Goal: Task Accomplishment & Management: Manage account settings

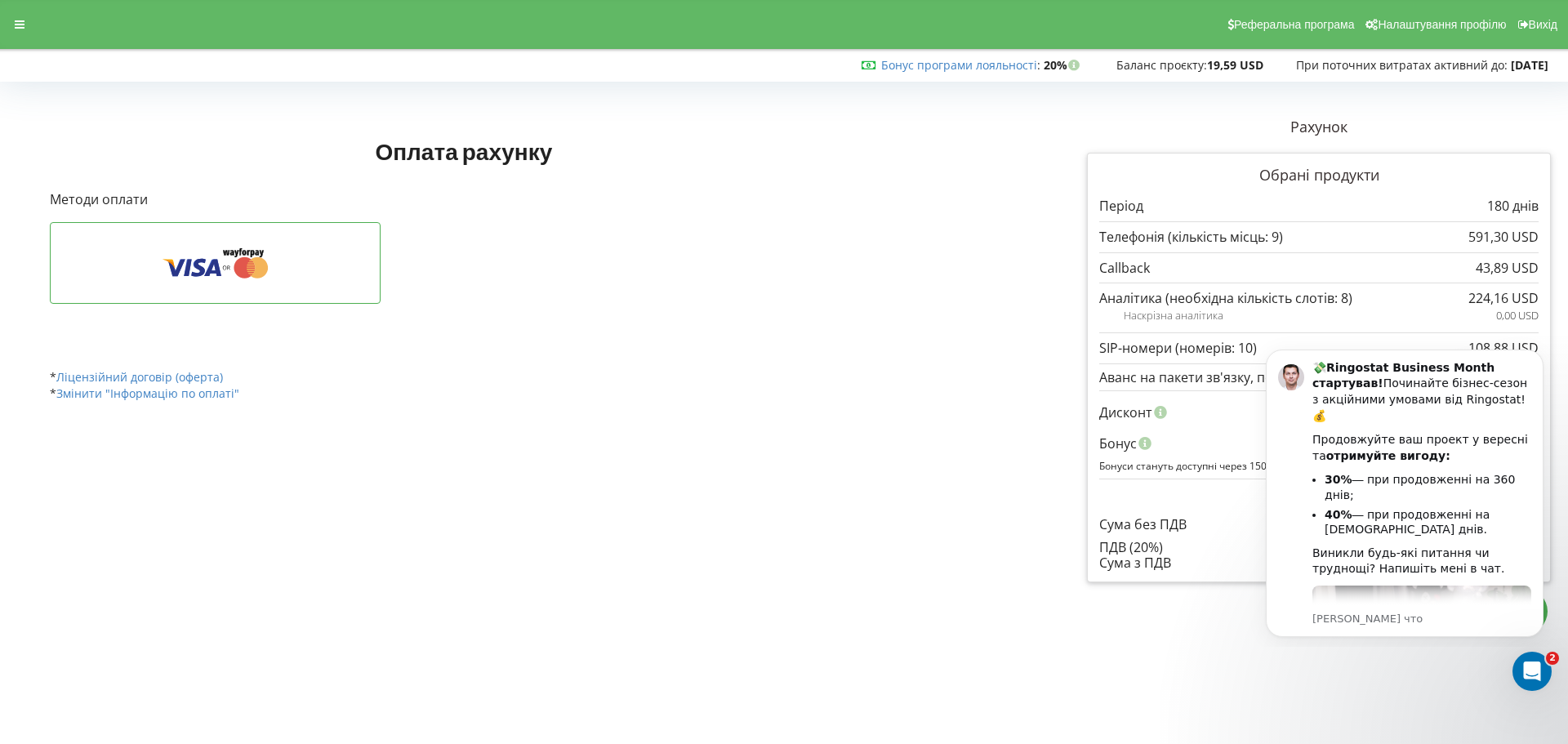
click at [1257, 281] on div "43,89 USD" at bounding box center [1319, 267] width 439 height 31
click at [1545, 668] on div "Открыть службу сообщений Intercom" at bounding box center [1530, 668] width 54 height 54
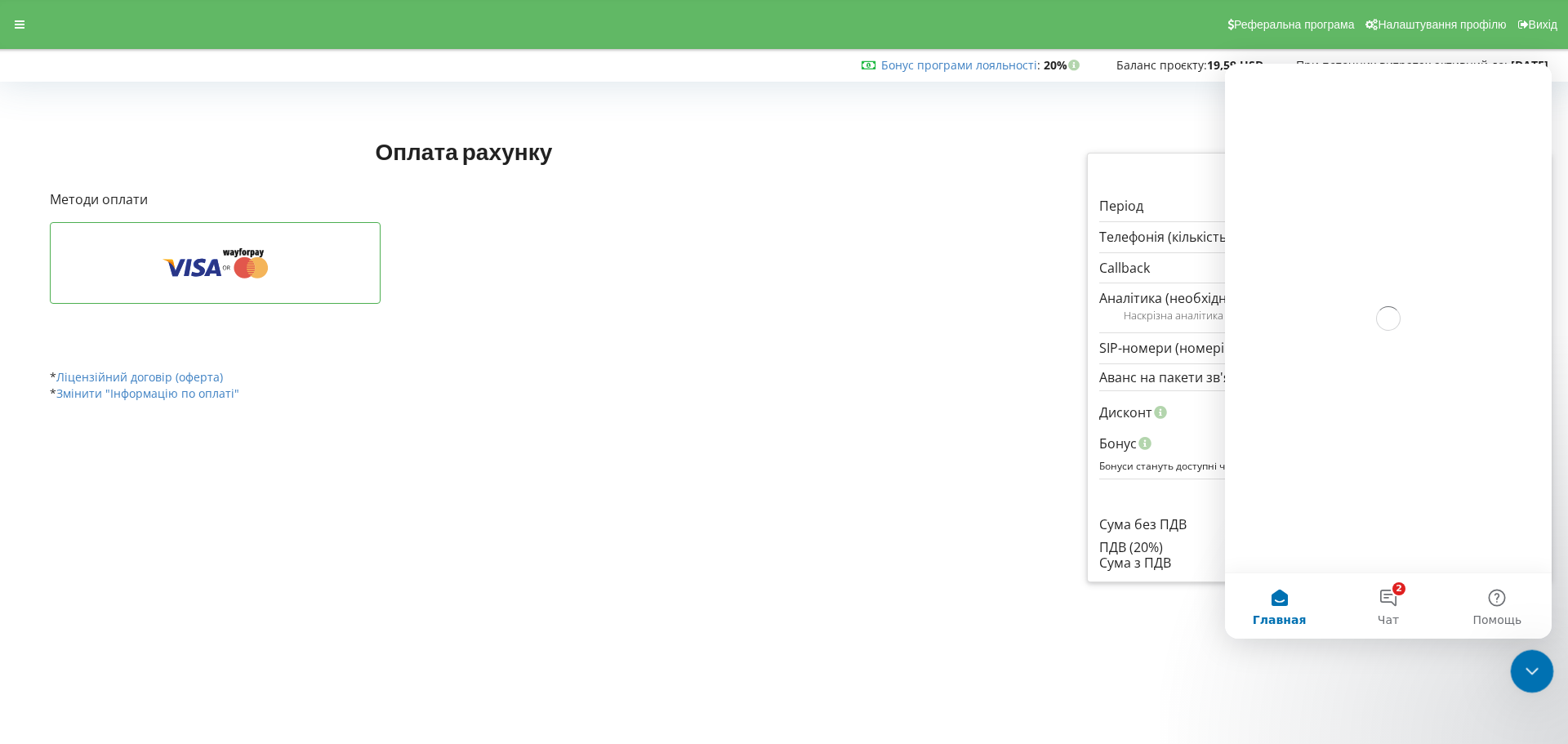
click at [1545, 668] on div "Закрыть службу сообщений Intercom" at bounding box center [1530, 668] width 40 height 40
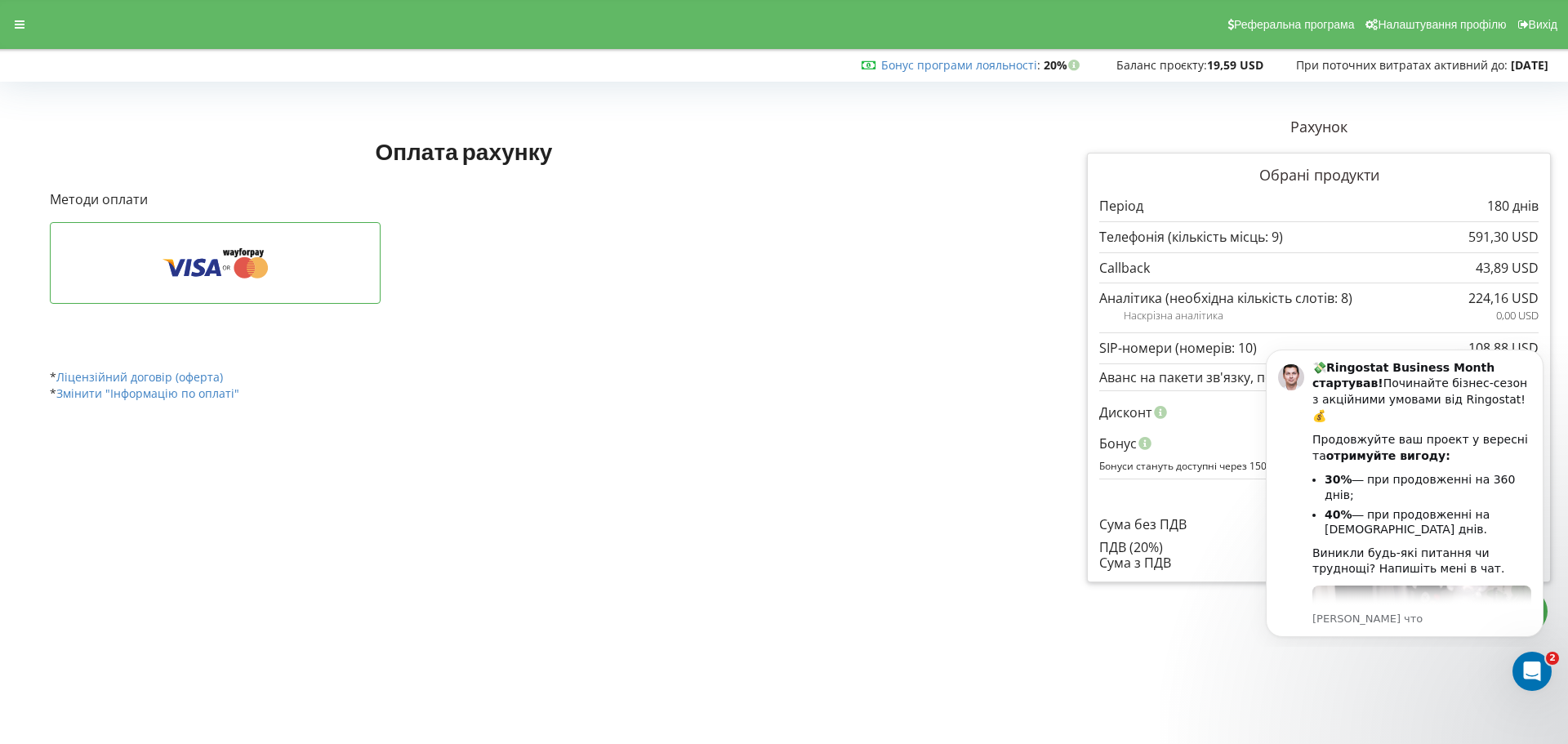
click at [1122, 579] on div "Обрані продукти Період 180 днів 591,30 USD 43,89 USD" at bounding box center [1319, 367] width 464 height 429
drag, startPoint x: 1535, startPoint y: 659, endPoint x: 3057, endPoint y: 1298, distance: 1650.7
click at [1536, 657] on div "Открыть службу сообщений Intercom" at bounding box center [1530, 668] width 54 height 54
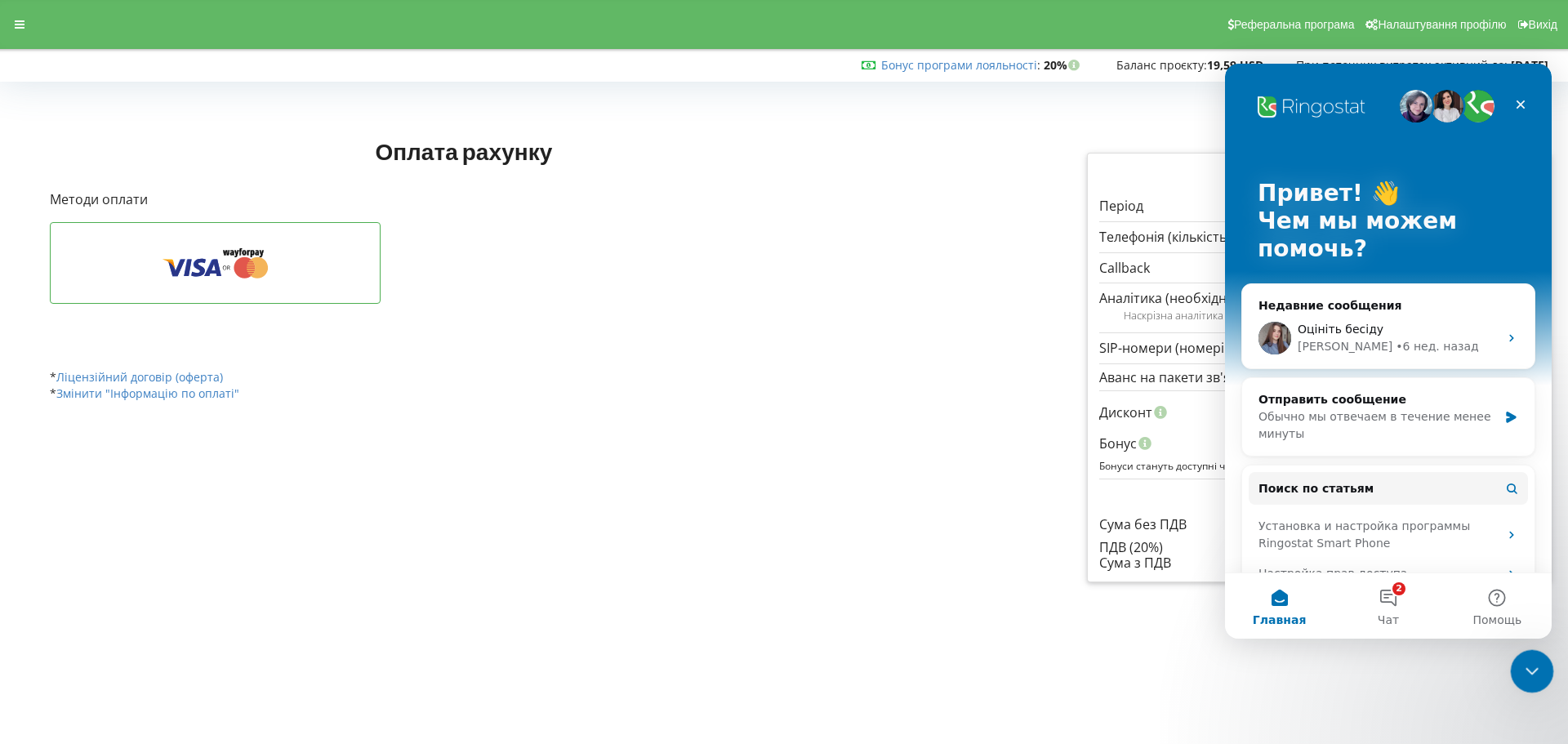
click at [1536, 657] on div "Закрыть службу сообщений Intercom" at bounding box center [1530, 668] width 40 height 40
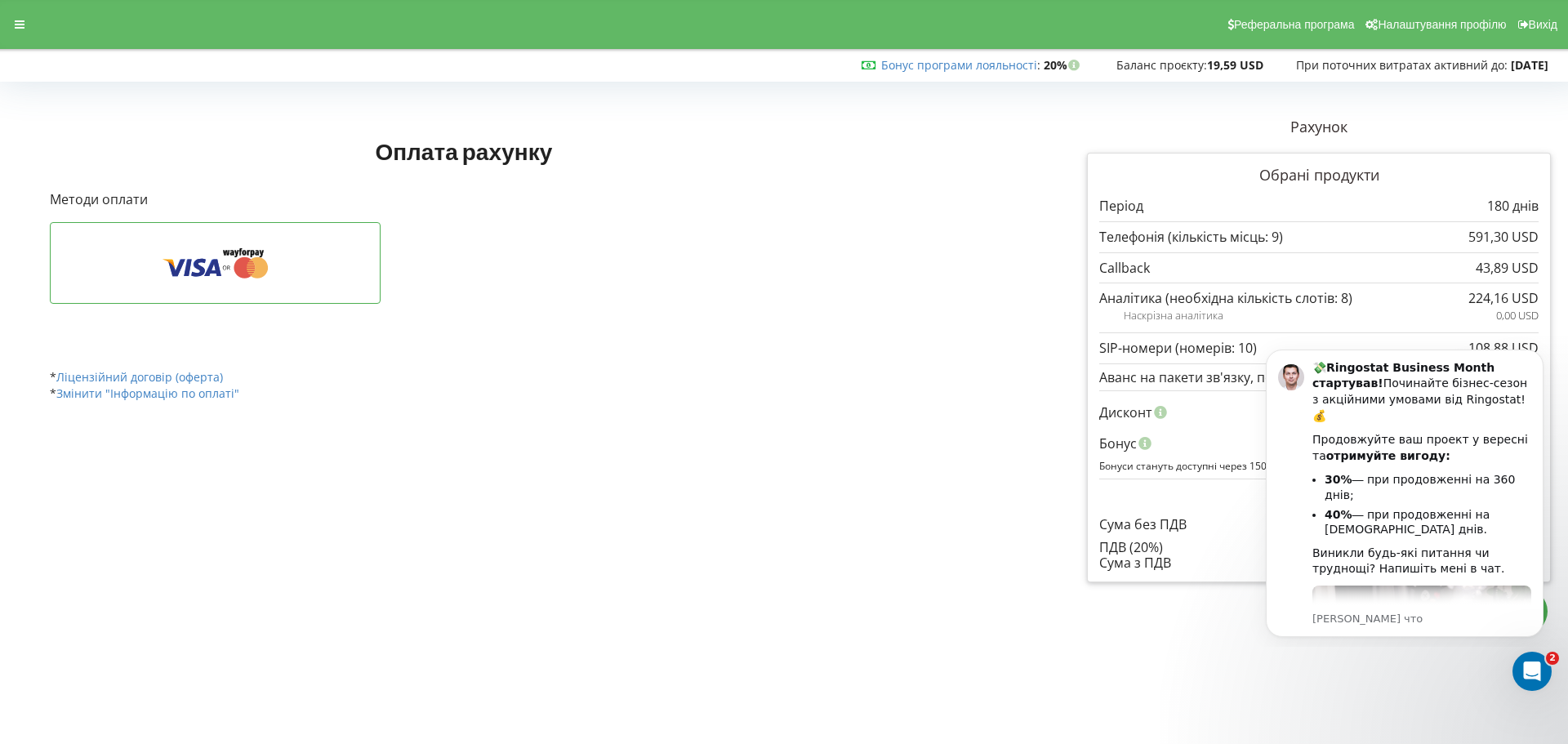
click at [1111, 494] on div "Сума без ПДВ 1 236,09 USD 917,97 USD" at bounding box center [1319, 512] width 439 height 55
click at [1537, 677] on div "Открыть службу сообщений Intercom" at bounding box center [1530, 668] width 54 height 54
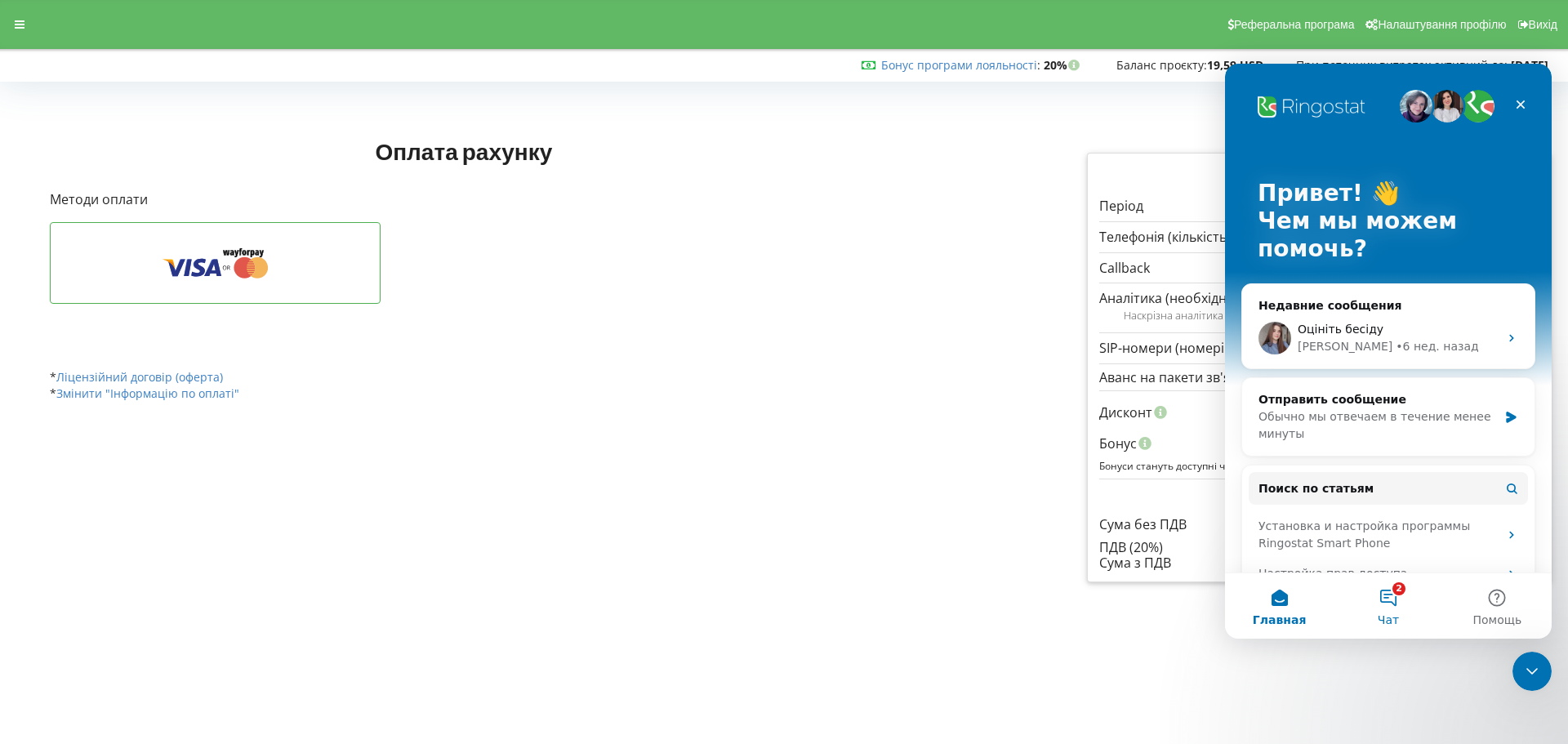
click at [1376, 600] on button "2 Чат" at bounding box center [1388, 605] width 109 height 66
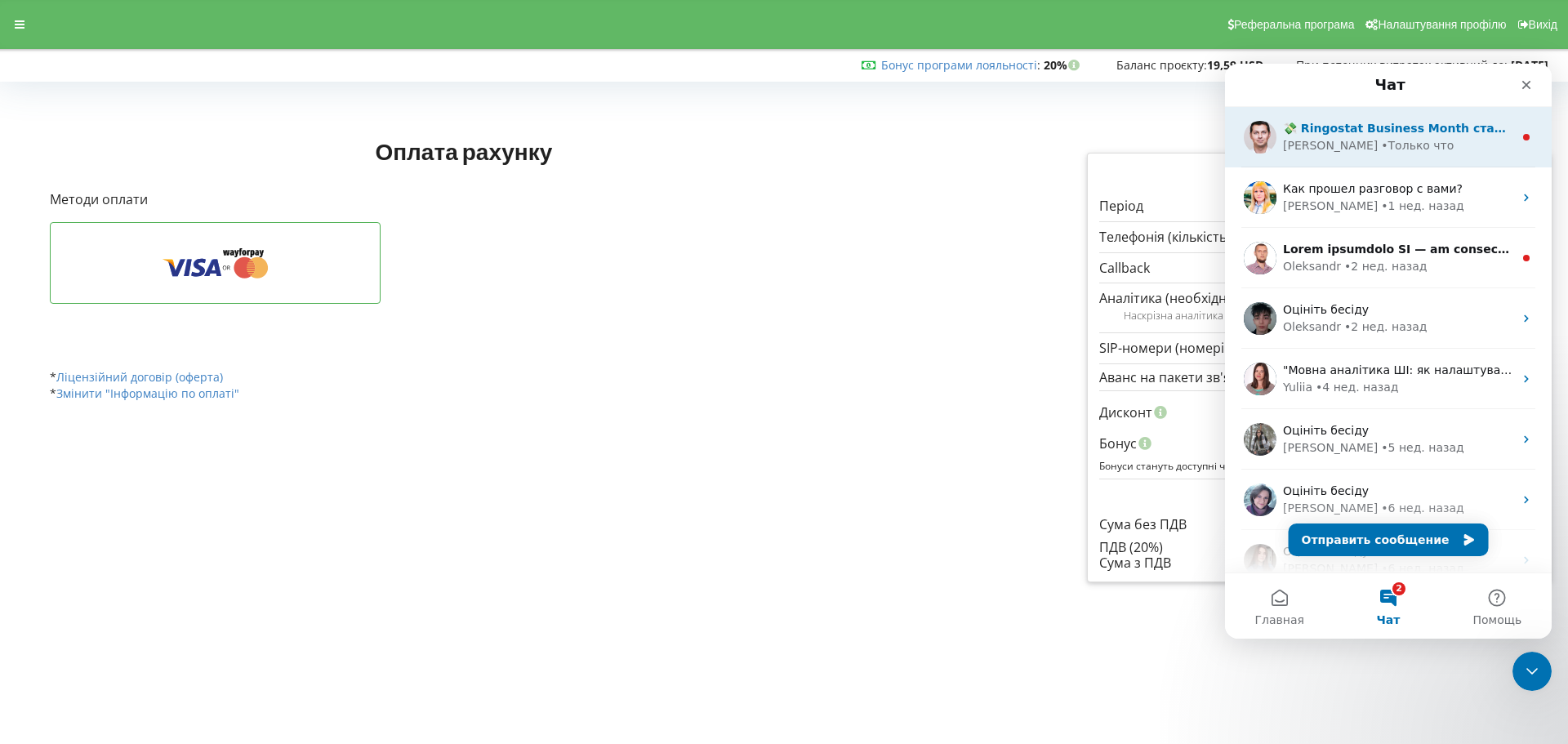
click at [1403, 160] on div "💸 Ringostat Business Month стартував! Починайте бізнес-сезон з акційними умовам…" at bounding box center [1388, 137] width 327 height 60
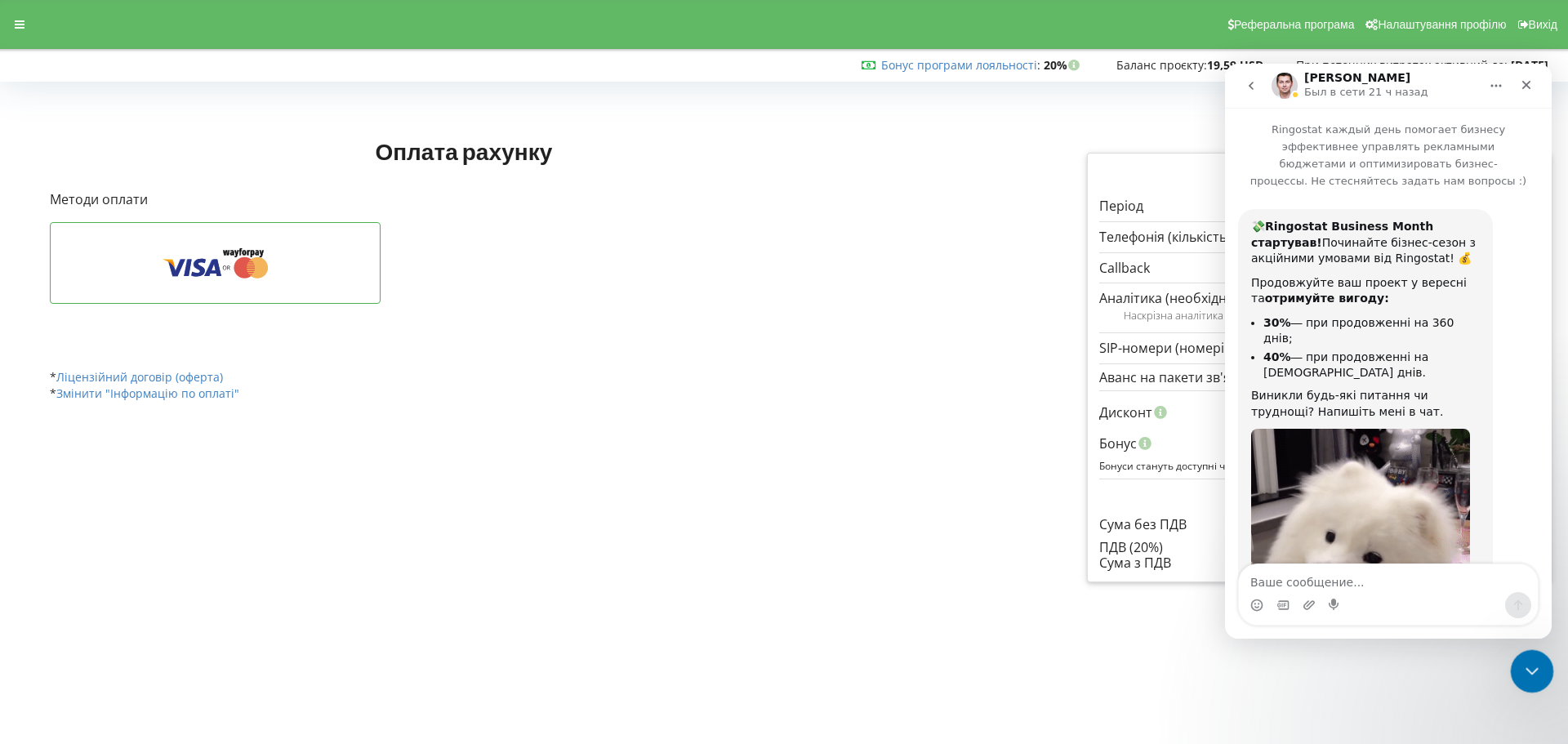
scroll to position [79, 0]
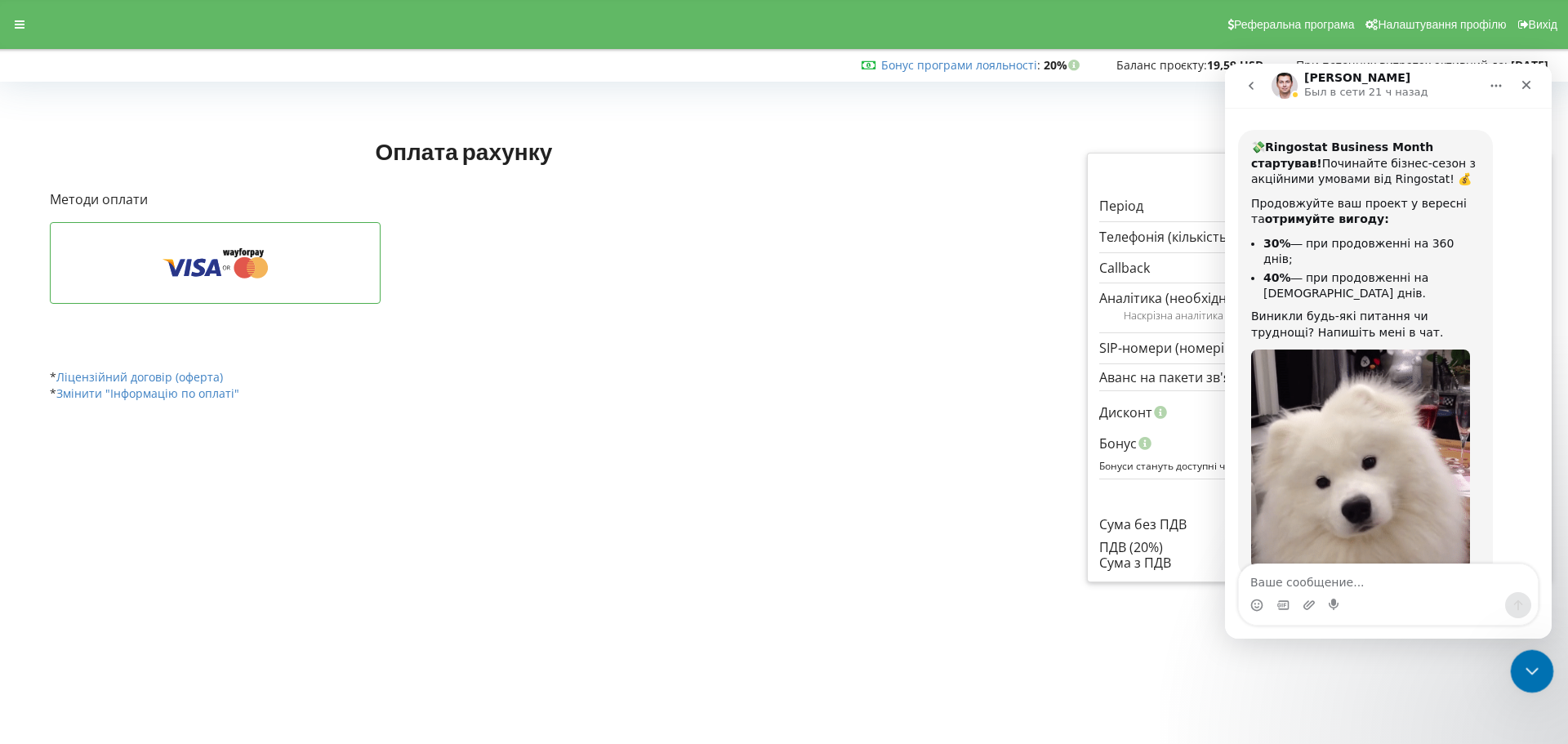
click at [1531, 659] on icon "Закрыть службу сообщений Intercom" at bounding box center [1530, 668] width 20 height 20
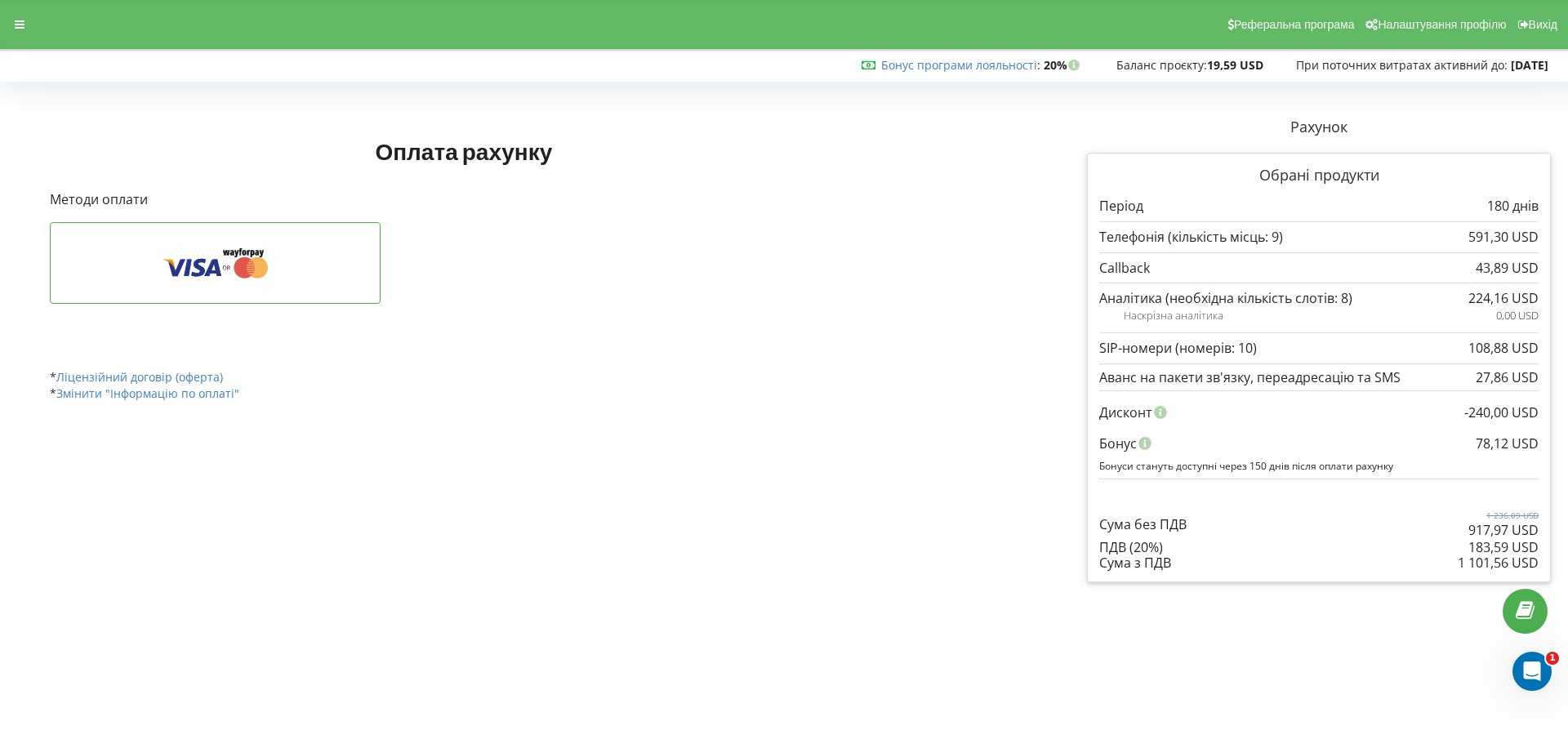
click at [1247, 300] on p at bounding box center [1225, 298] width 253 height 19
click at [1038, 282] on div "Оплата рахунку Рахунок Обрані продукти" at bounding box center [784, 349] width 1557 height 489
click at [1489, 569] on div "1 101,56 USD" at bounding box center [1499, 562] width 81 height 14
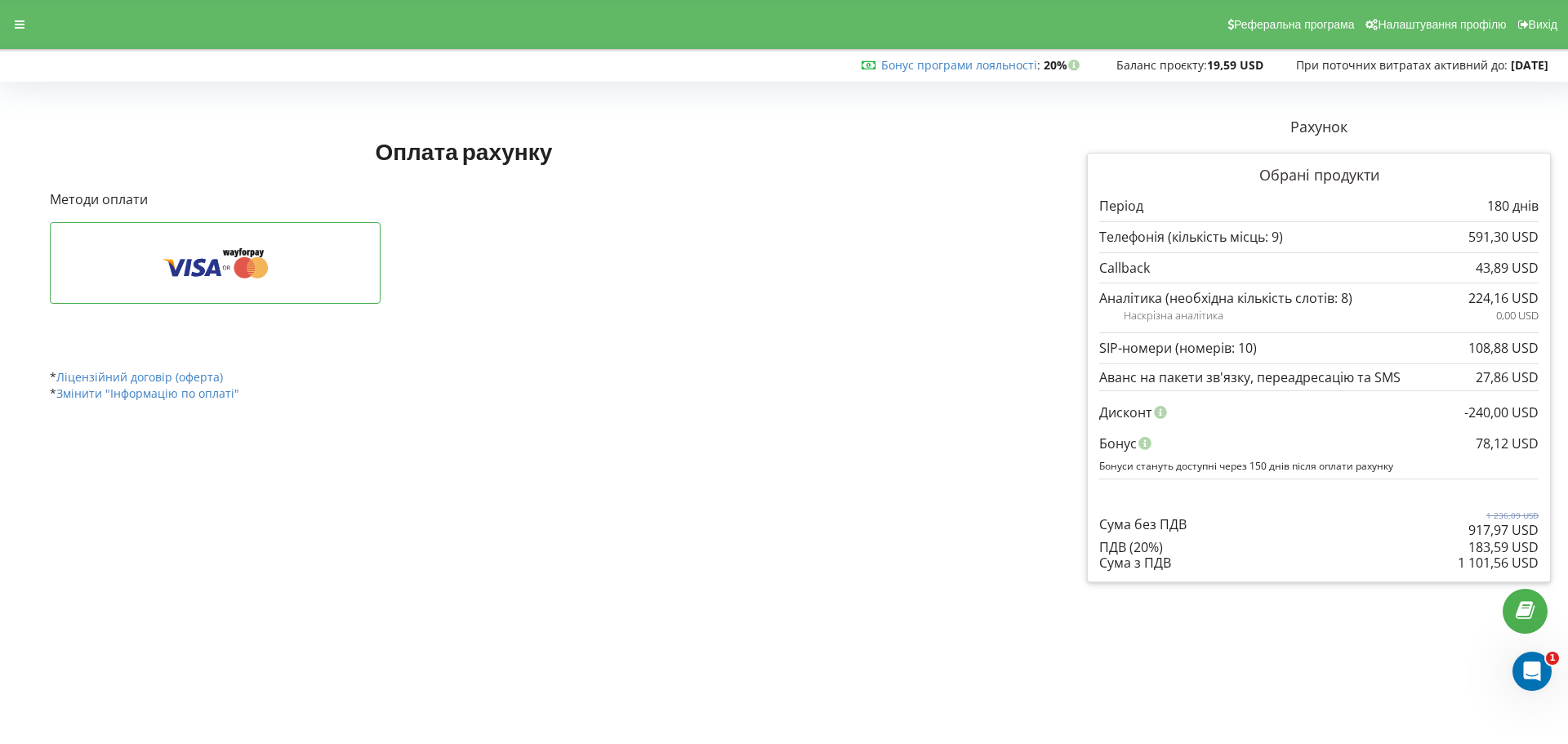
click at [1489, 569] on div "1 101,56 USD" at bounding box center [1499, 562] width 81 height 14
copy div "1 101,56 USD"
click at [1484, 515] on p "1 236,09 USD" at bounding box center [1504, 515] width 70 height 12
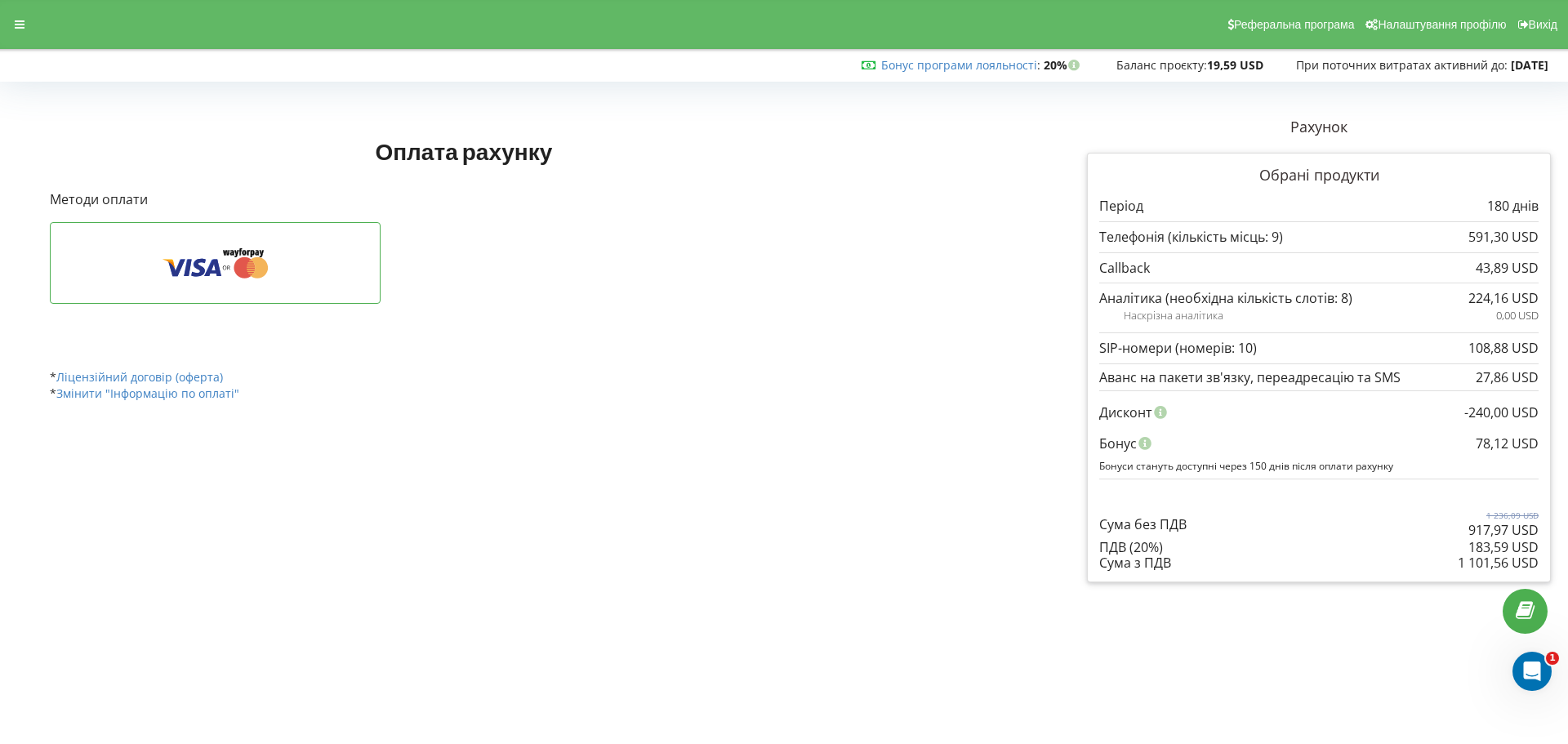
click at [1476, 527] on p "917,97 USD" at bounding box center [1504, 530] width 70 height 19
copy div "917,97 USD"
